Goal: Task Accomplishment & Management: Use online tool/utility

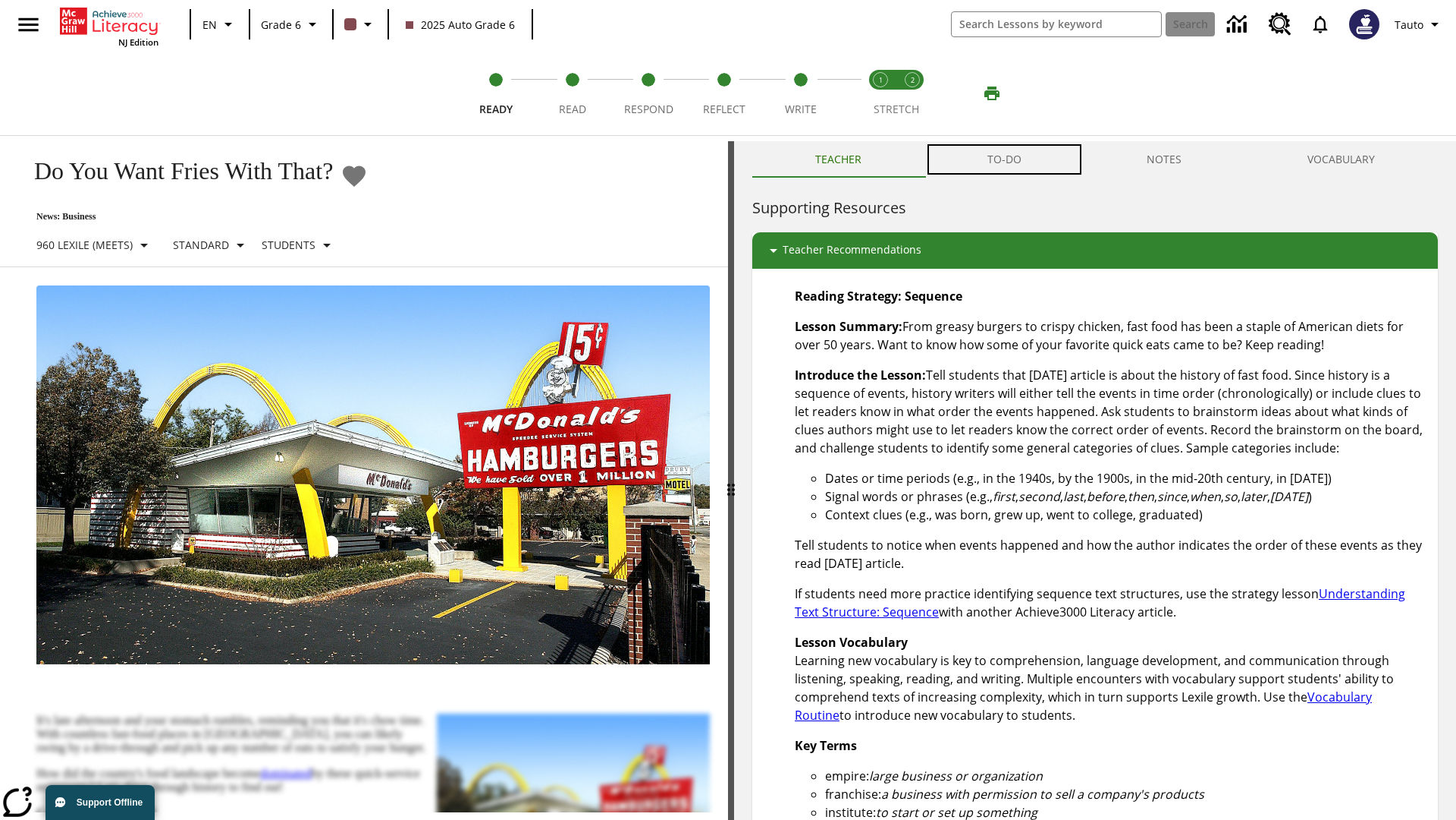
click at [1005, 160] on button "TO-DO" at bounding box center [1005, 159] width 160 height 36
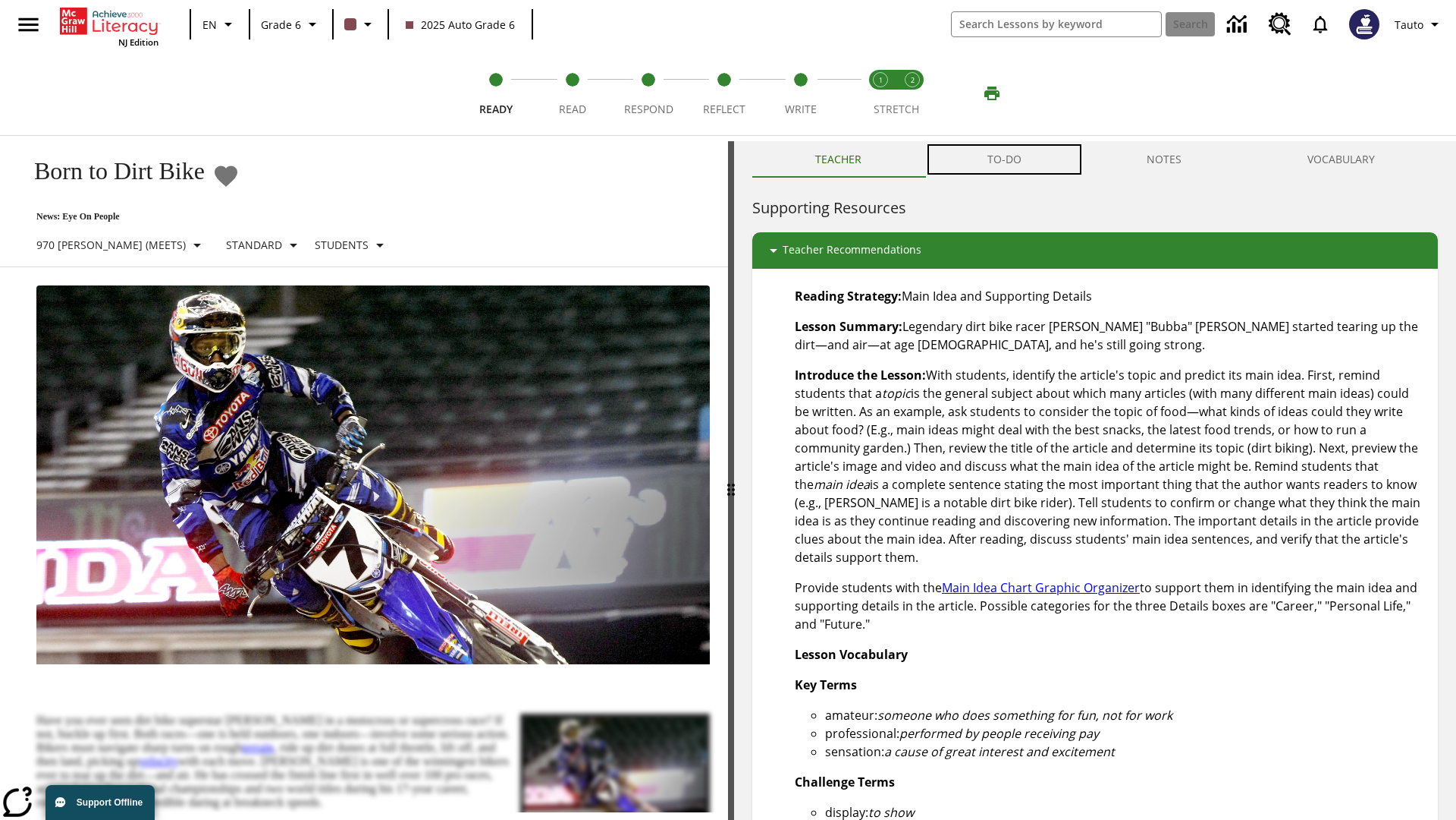
click at [1005, 160] on button "TO-DO" at bounding box center [1005, 159] width 160 height 36
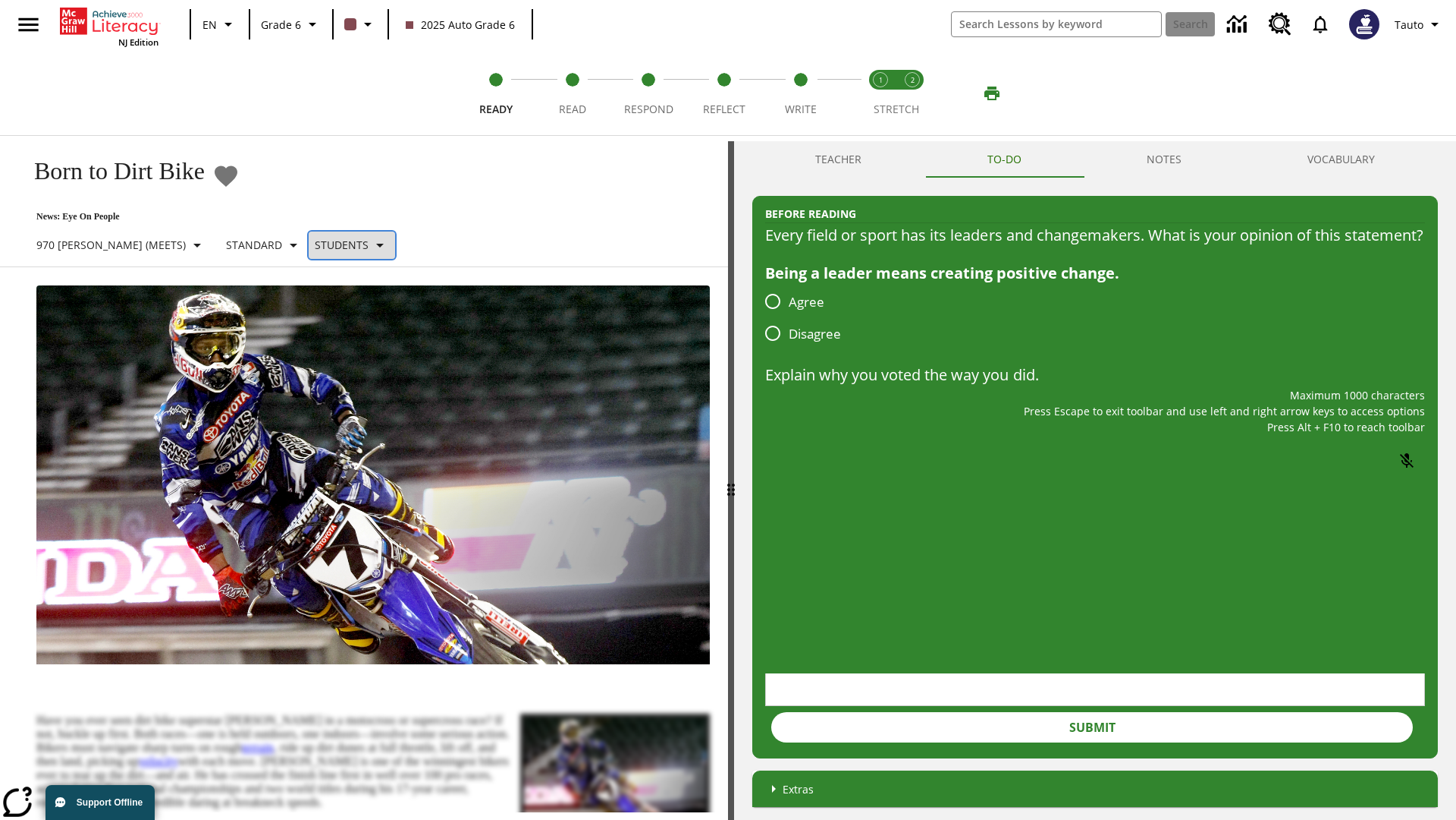
click at [315, 244] on p "Students" at bounding box center [342, 245] width 54 height 16
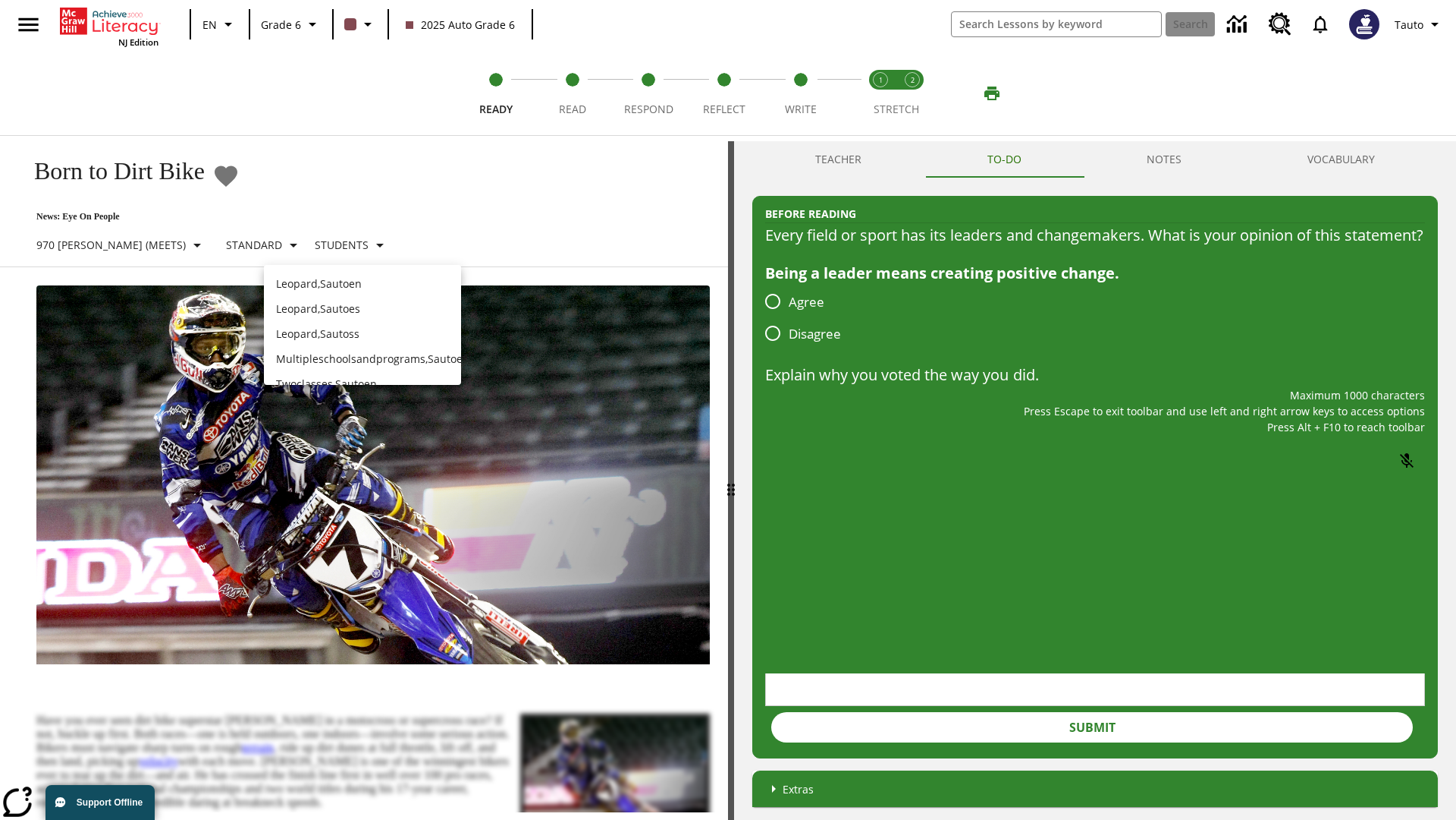
click at [728, 410] on div at bounding box center [728, 410] width 1456 height 820
